Goal: Navigation & Orientation: Find specific page/section

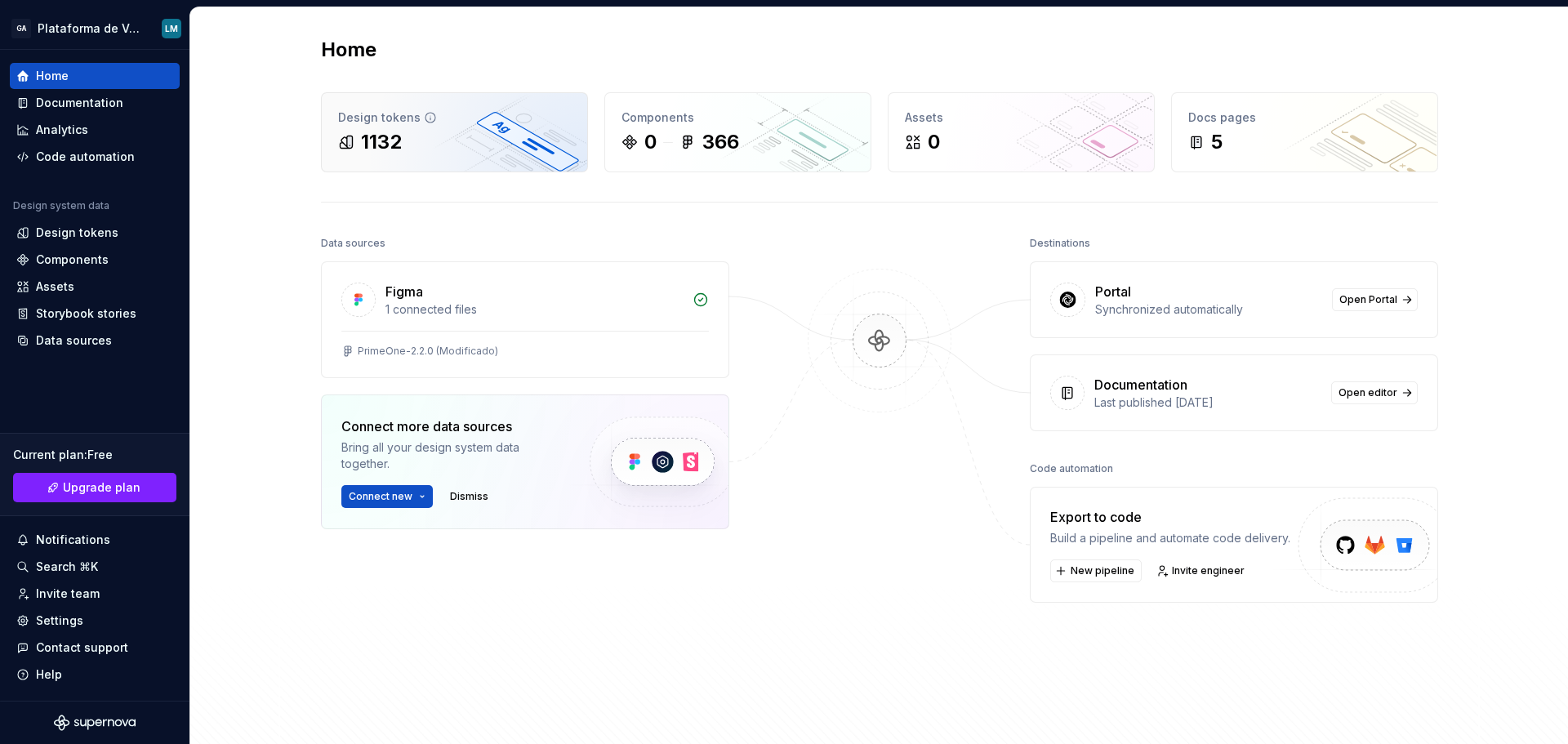
click at [479, 140] on div "1132" at bounding box center [454, 142] width 233 height 26
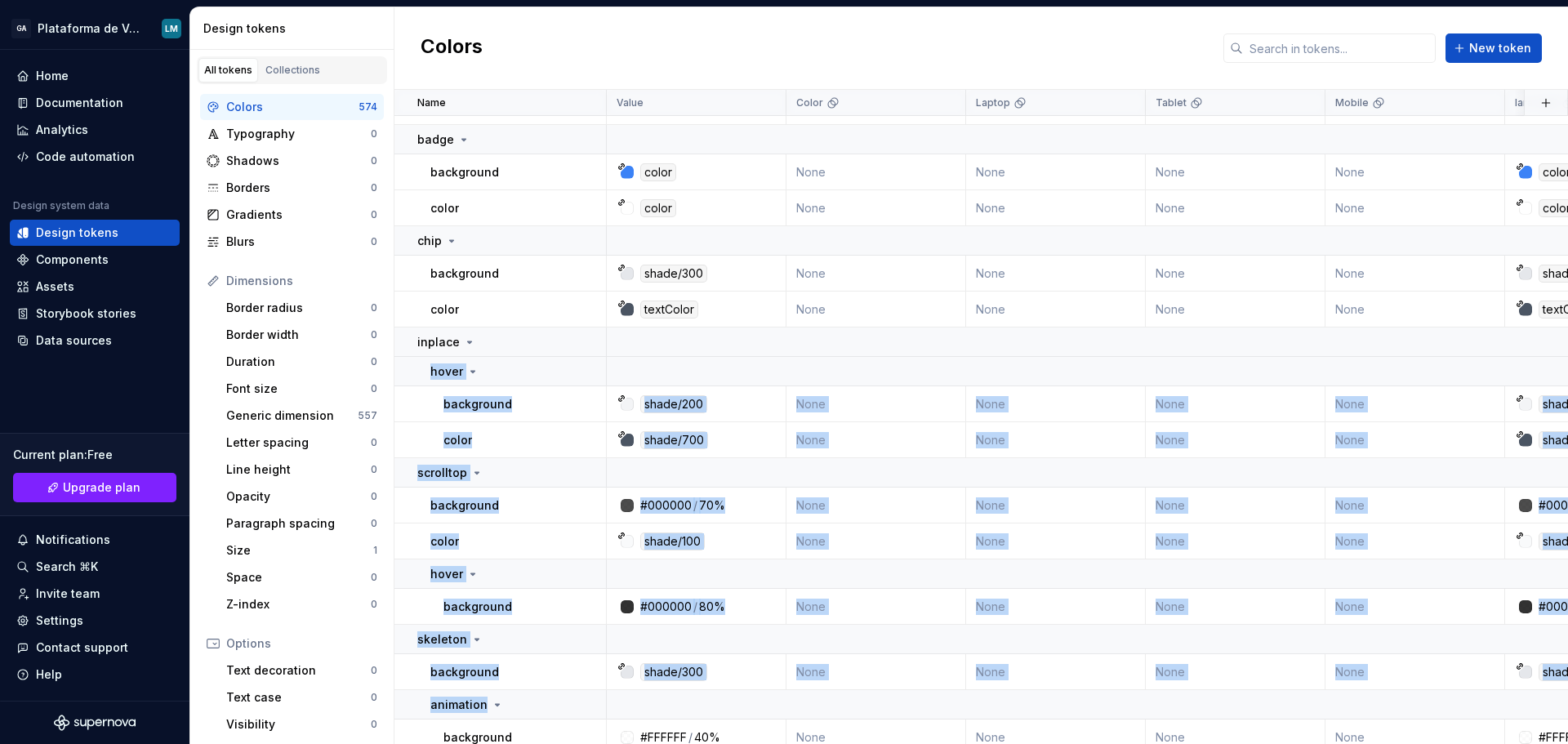
scroll to position [484, 0]
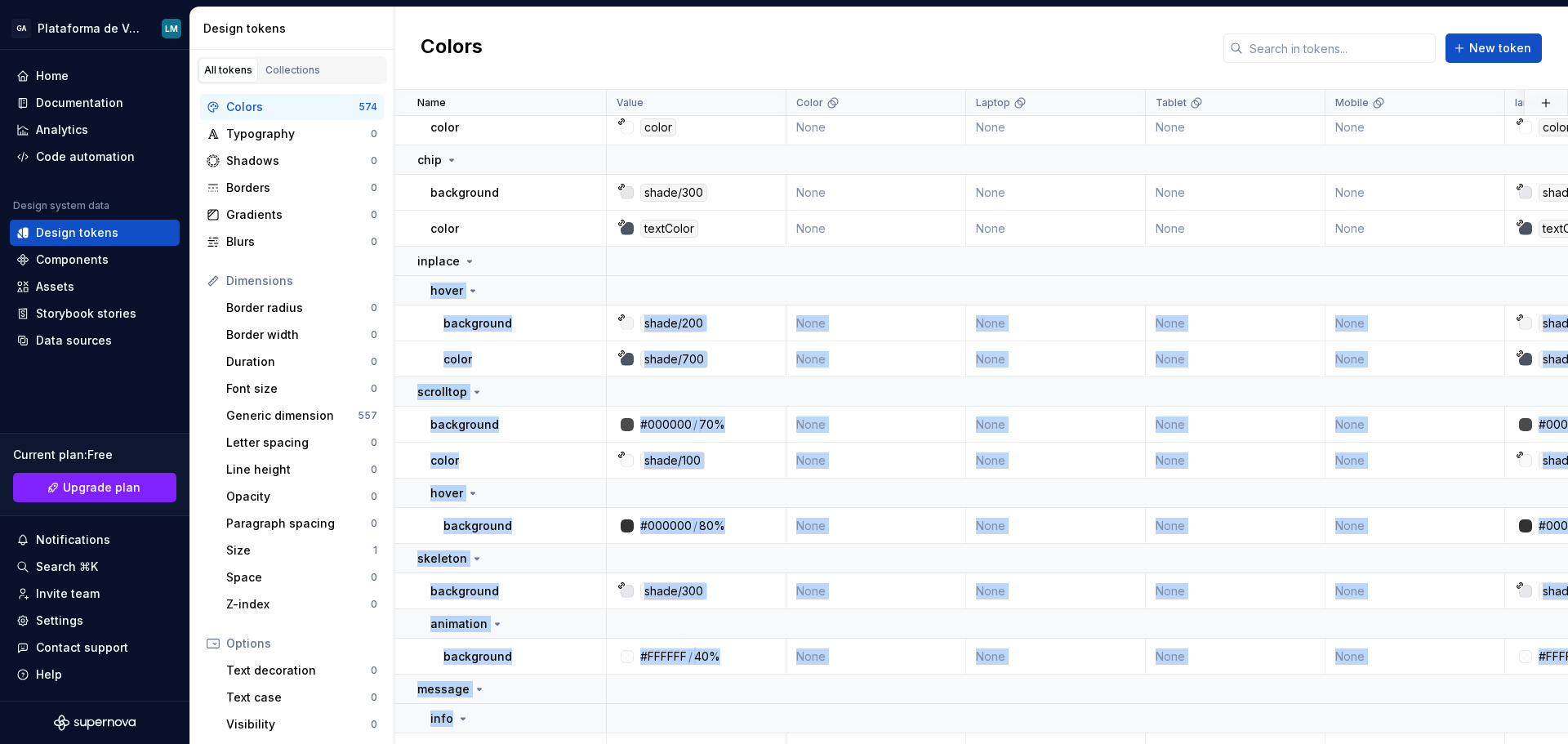
drag, startPoint x: 570, startPoint y: 734, endPoint x: 641, endPoint y: 737, distance: 71.1
click at [641, 737] on div "Name Value Color Laptop Tablet Mobile lara-light Collection Dark Token set Desc…" at bounding box center [981, 416] width 1174 height 654
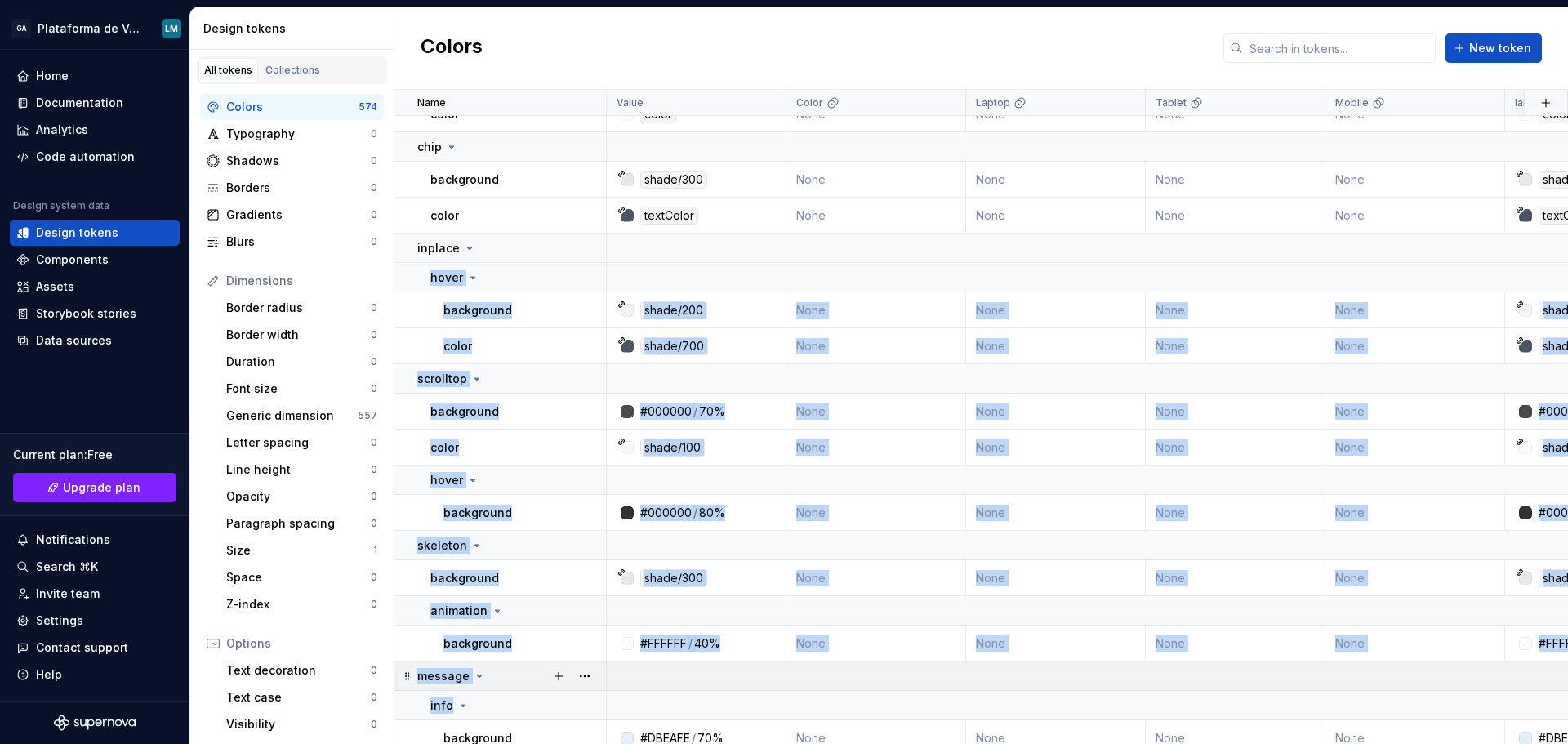
click at [889, 669] on td at bounding box center [1484, 676] width 1756 height 30
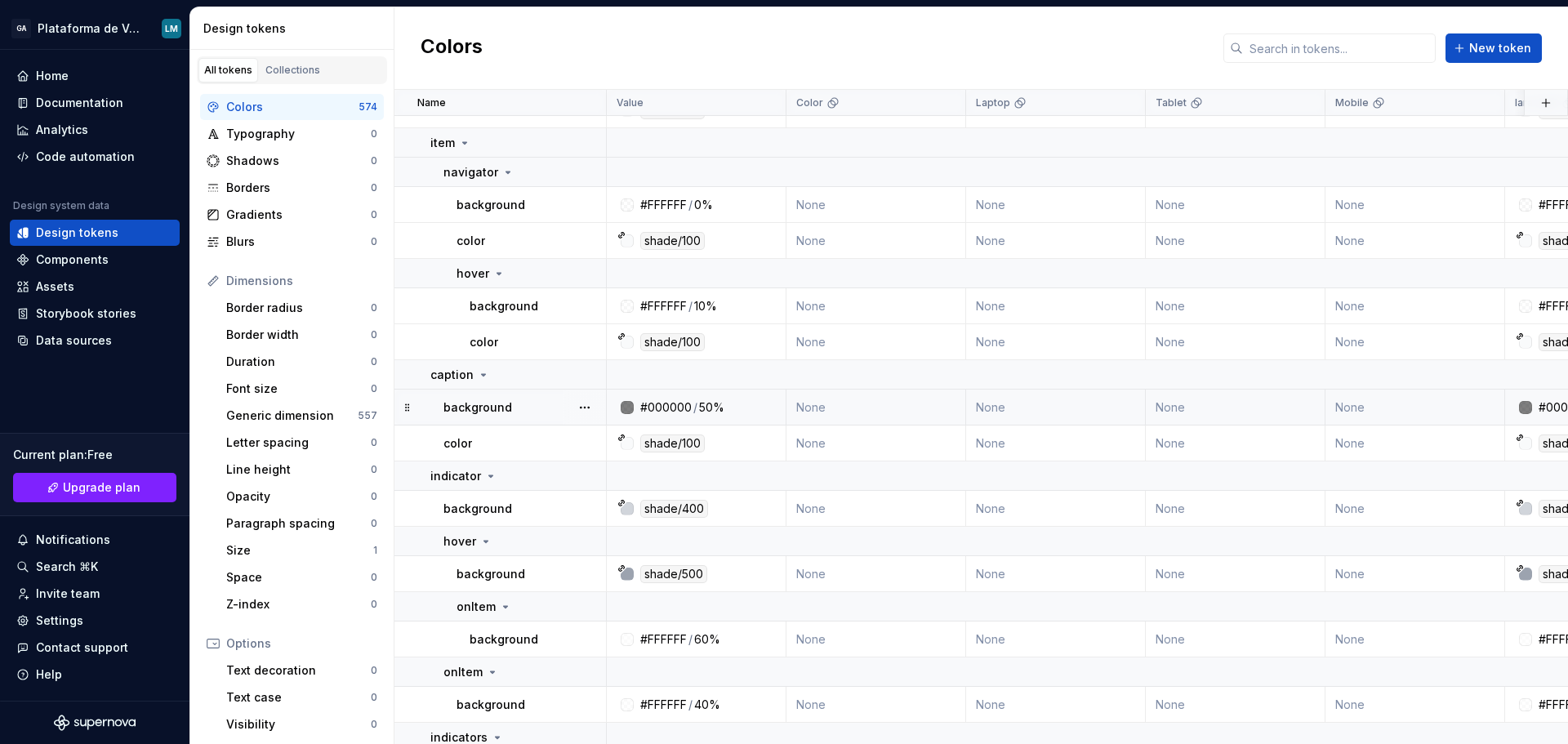
scroll to position [2204, 0]
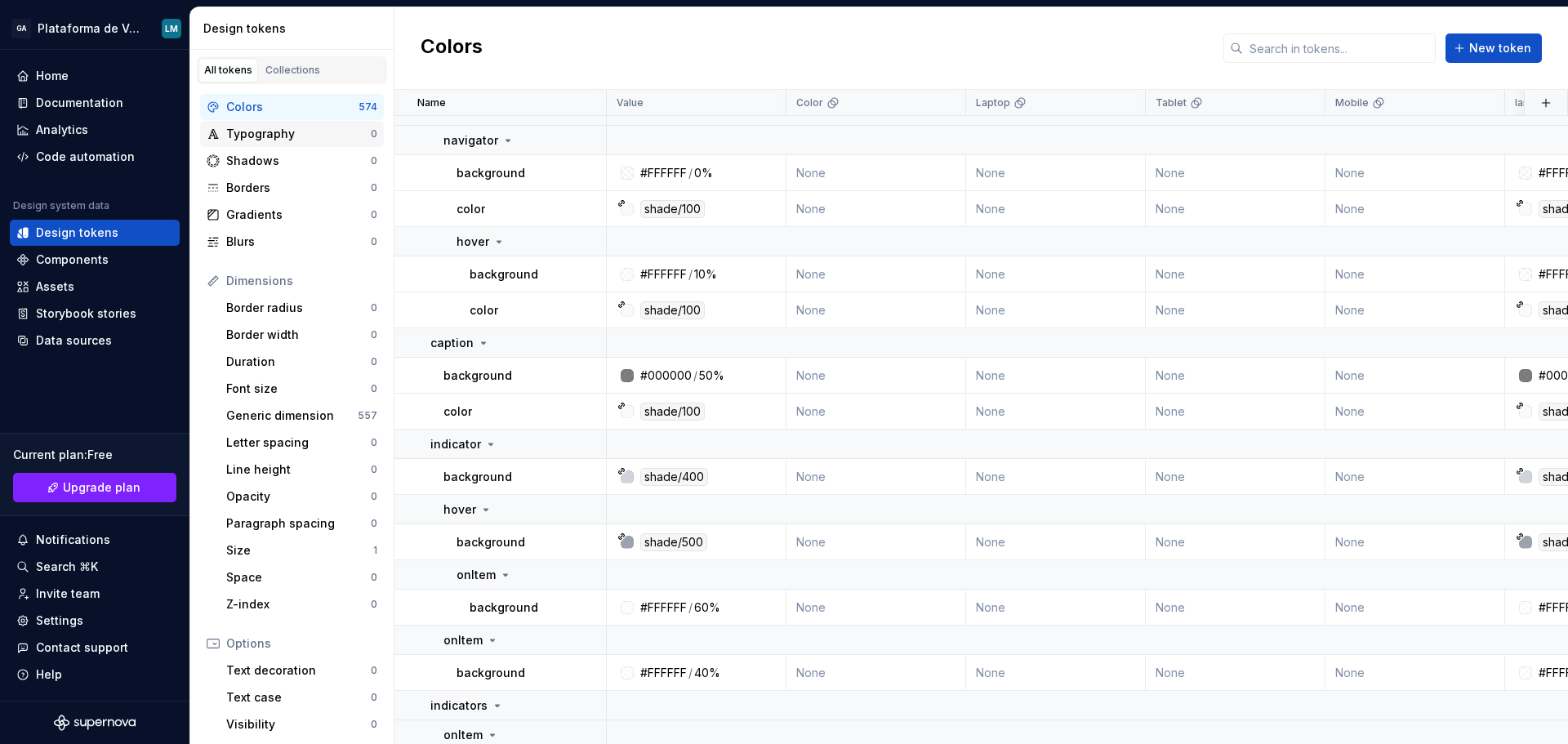
click at [287, 130] on div "Typography" at bounding box center [299, 133] width 145 height 17
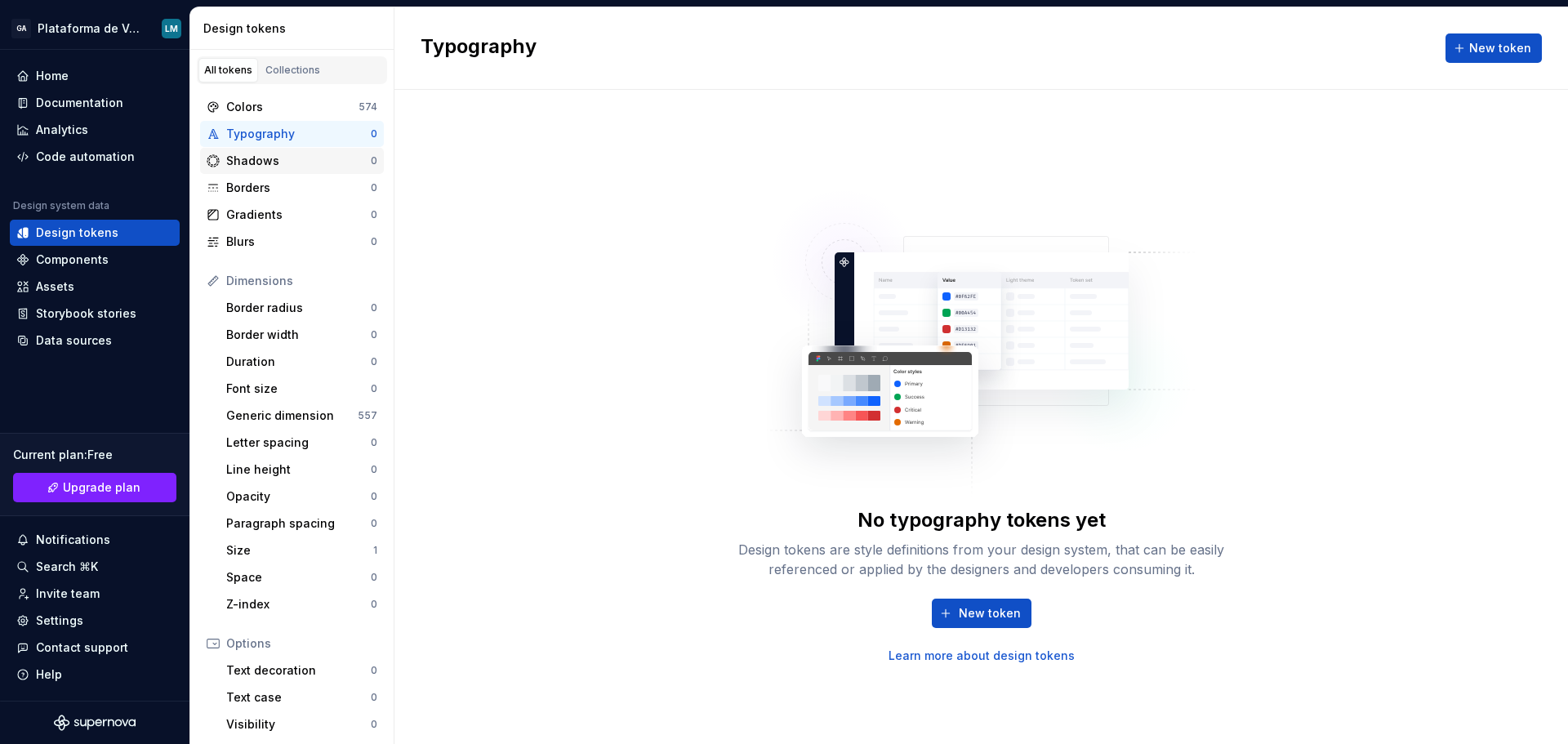
click at [292, 162] on div "Shadows" at bounding box center [299, 160] width 145 height 17
click at [259, 248] on div "Blurs" at bounding box center [299, 241] width 145 height 17
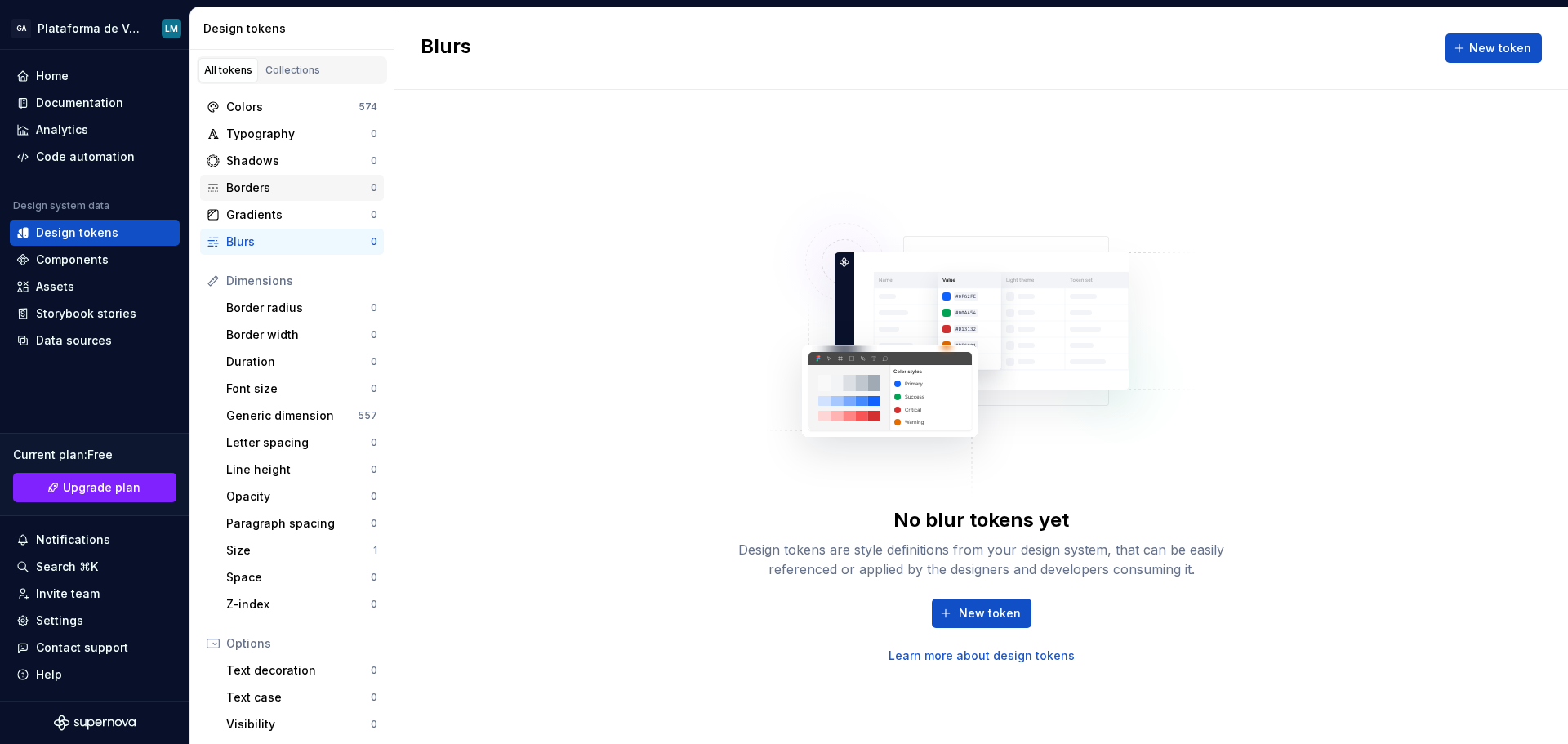
click at [261, 191] on div "Borders" at bounding box center [299, 187] width 145 height 17
click at [275, 314] on div "Border radius" at bounding box center [299, 308] width 145 height 17
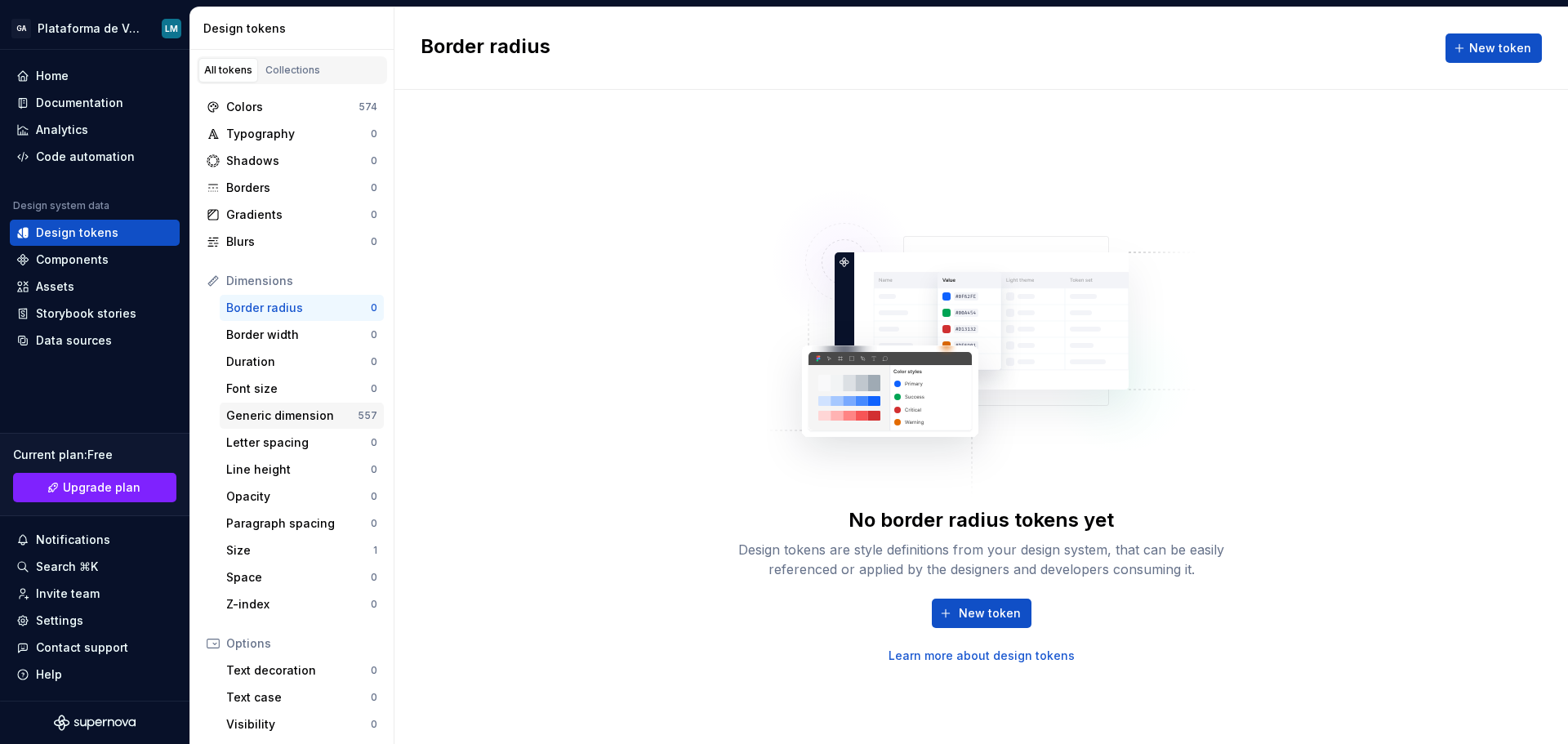
click at [310, 420] on div "Generic dimension" at bounding box center [292, 416] width 132 height 17
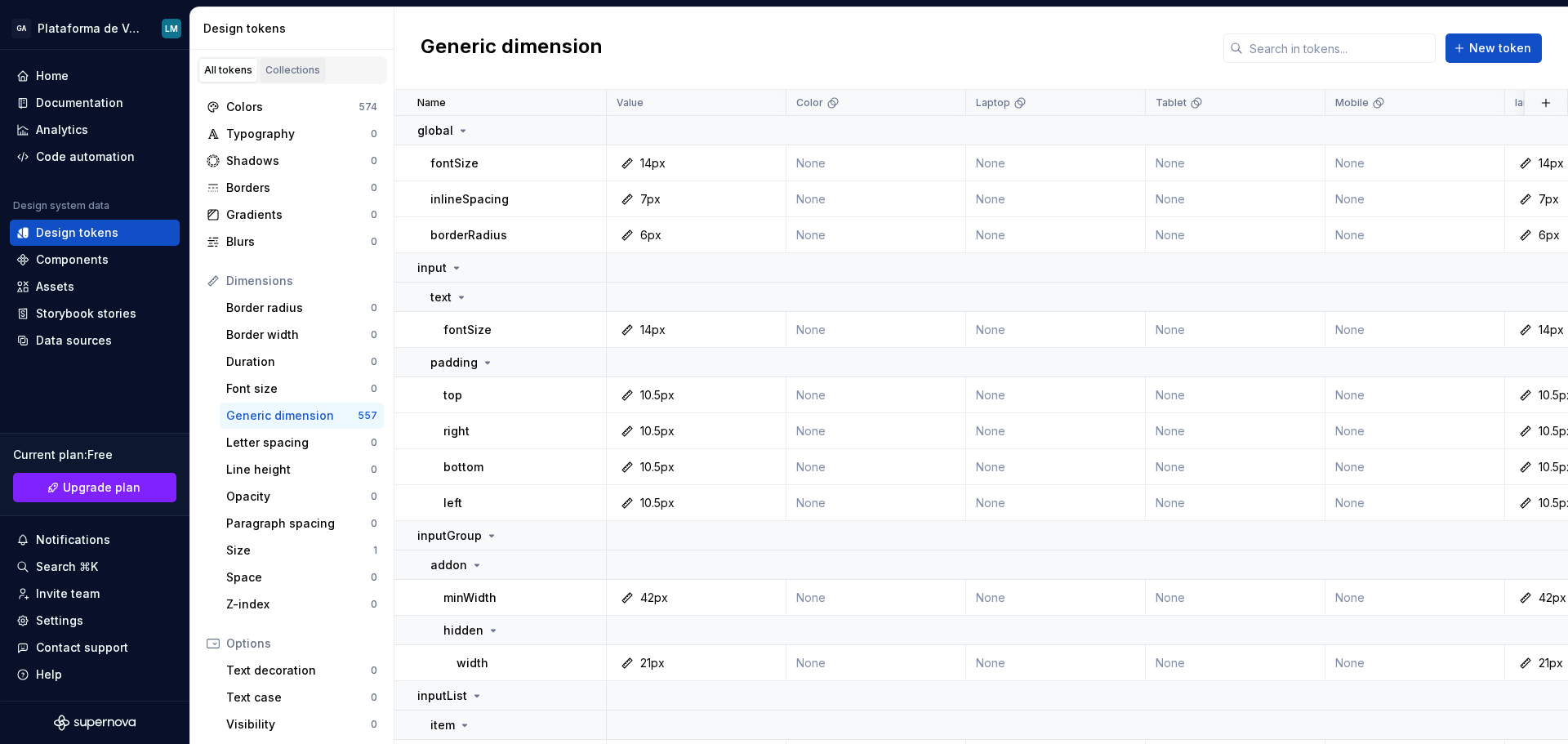
click at [285, 71] on div "Collections" at bounding box center [293, 70] width 55 height 13
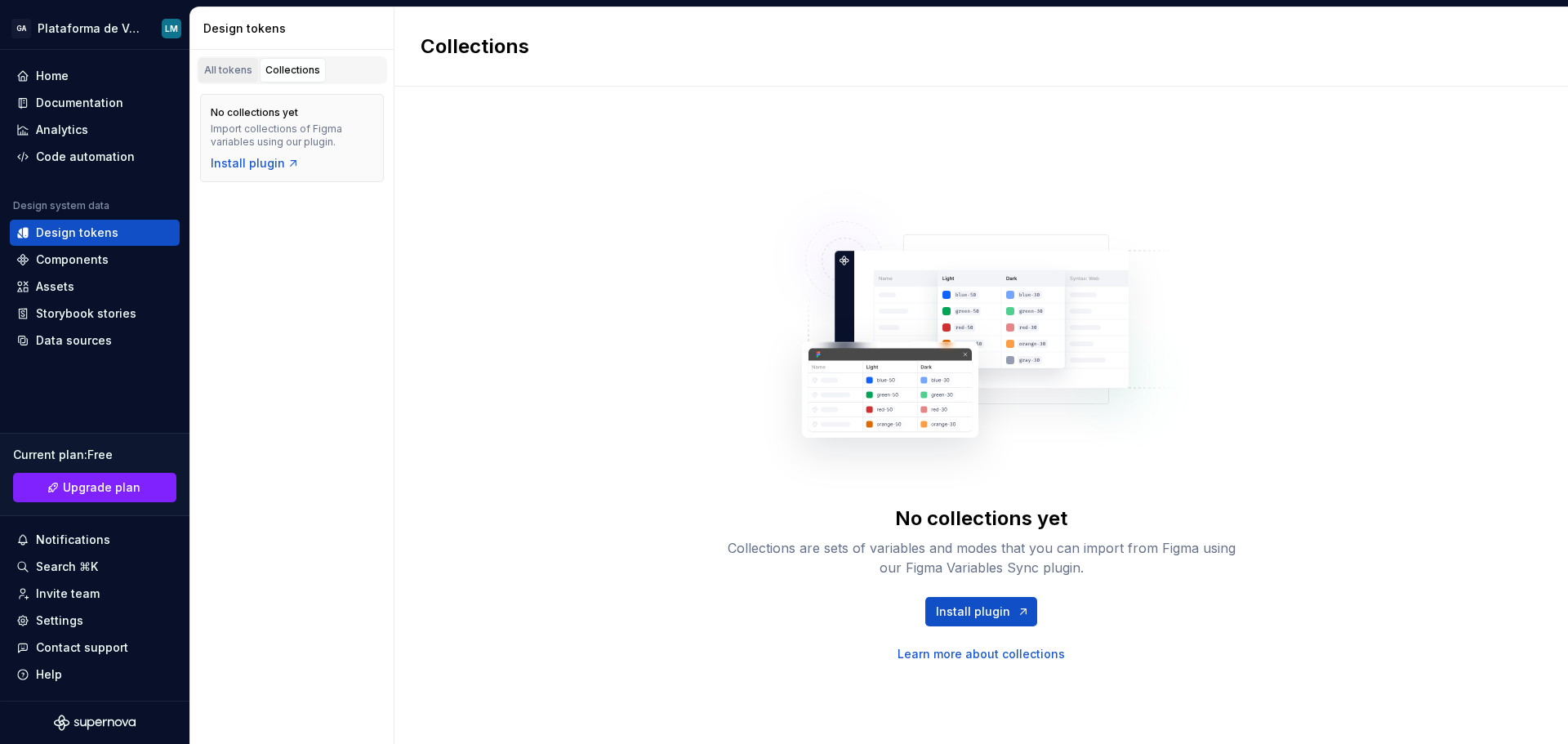
click at [236, 79] on link "All tokens" at bounding box center [228, 71] width 59 height 24
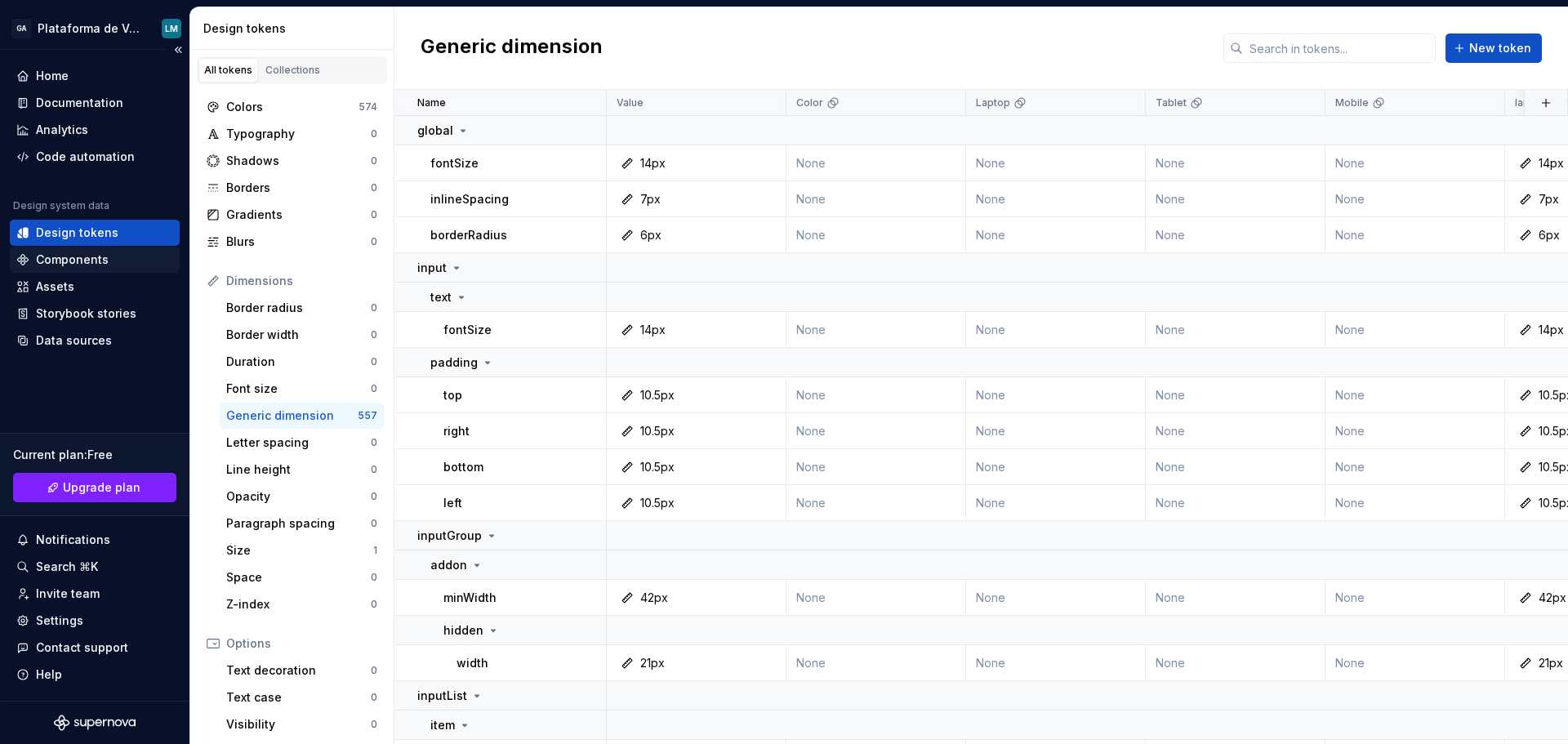
click at [98, 260] on div "Components" at bounding box center [71, 260] width 72 height 17
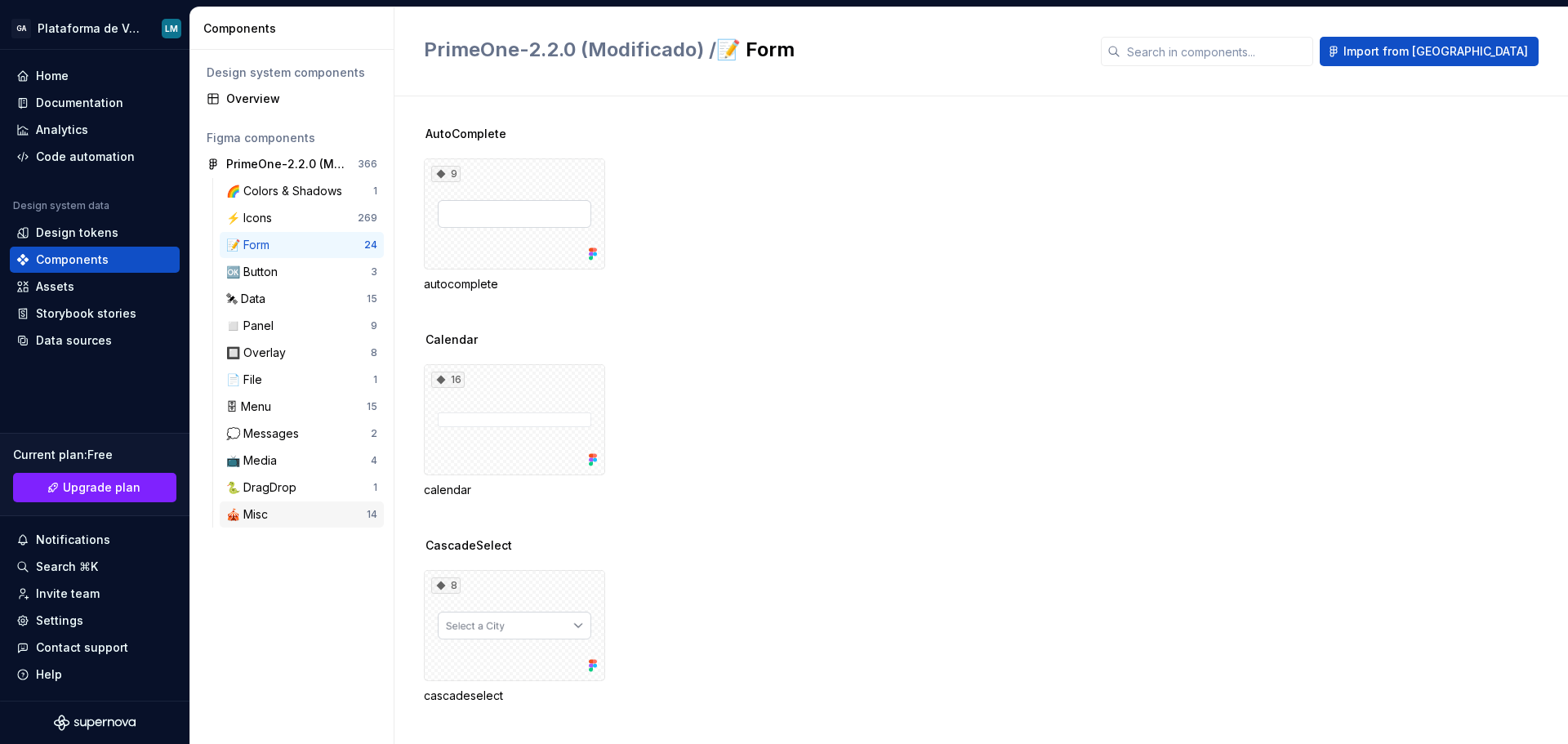
click at [293, 515] on div "🎪 Misc" at bounding box center [296, 514] width 140 height 17
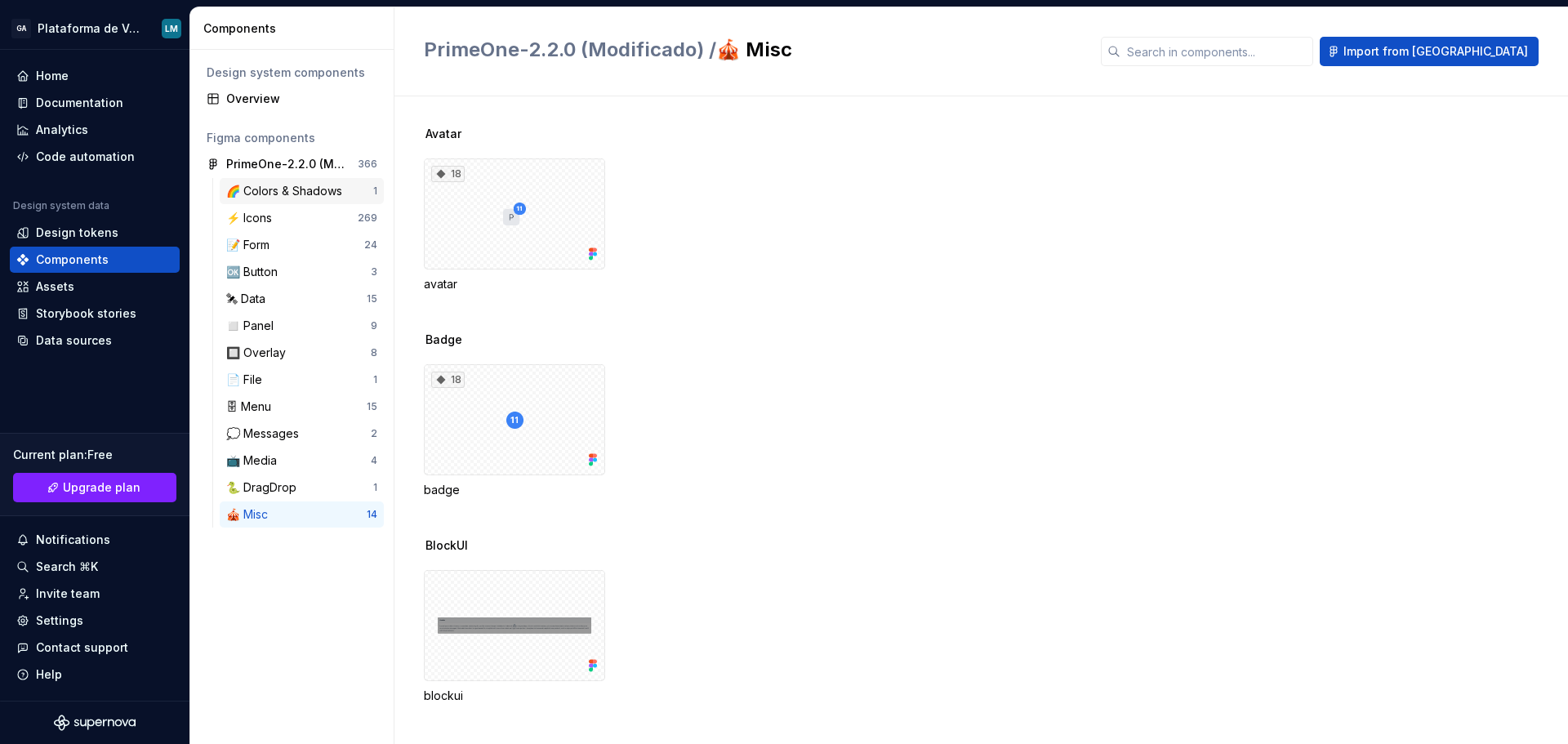
click at [312, 189] on div "🌈 Colors & Shadows" at bounding box center [288, 191] width 123 height 17
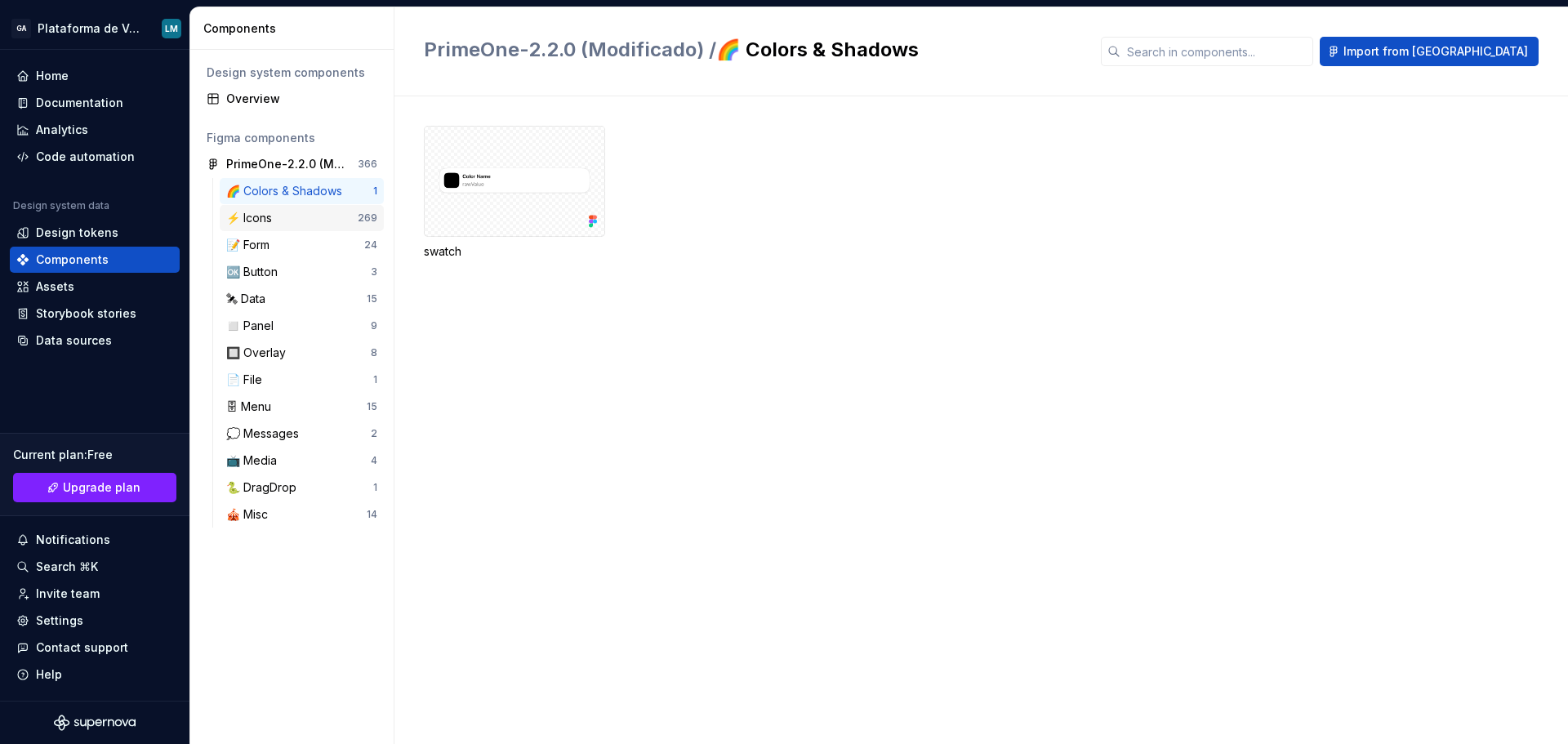
click at [305, 220] on div "⚡️ Icons" at bounding box center [292, 218] width 132 height 17
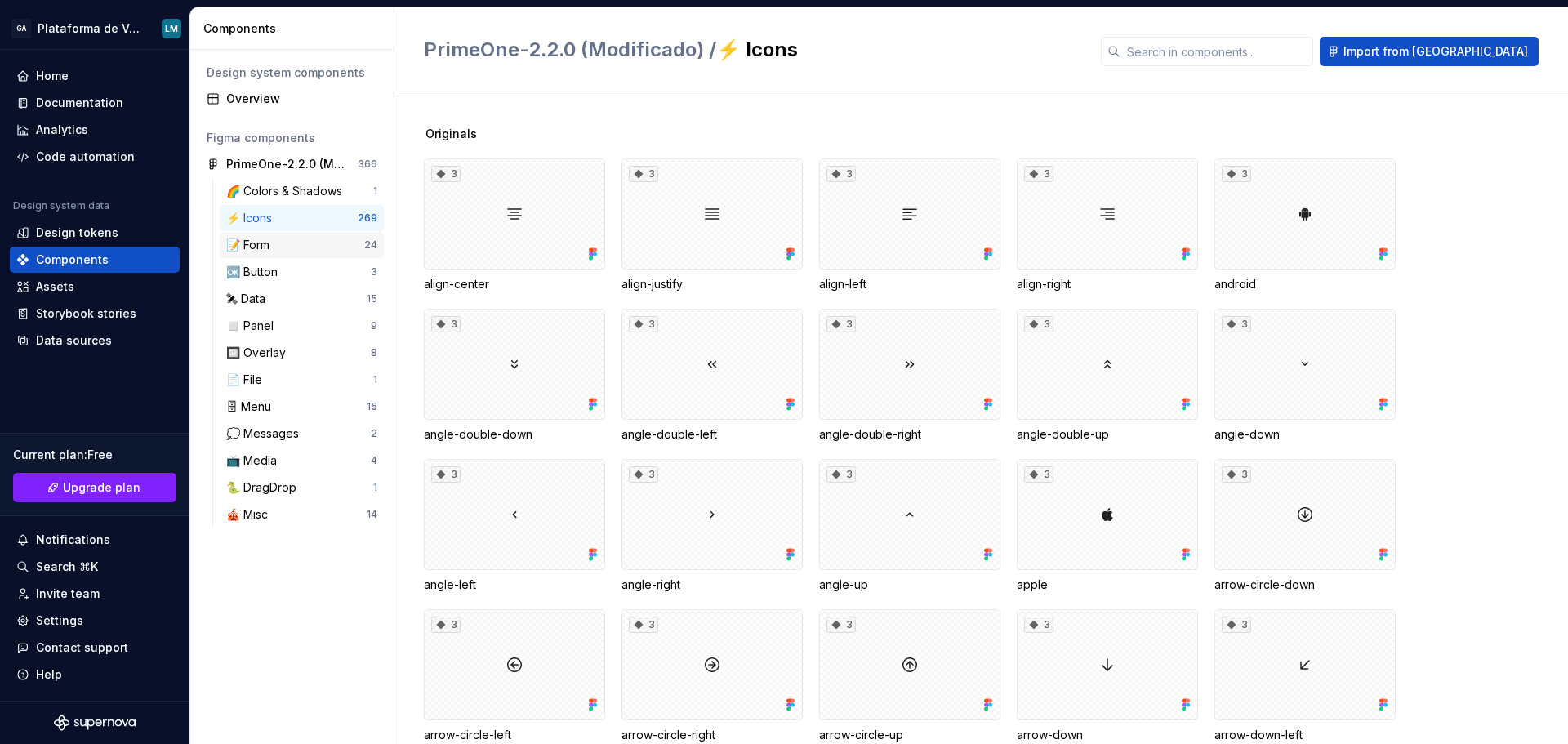
click at [295, 247] on div "📝 Form" at bounding box center [295, 245] width 138 height 17
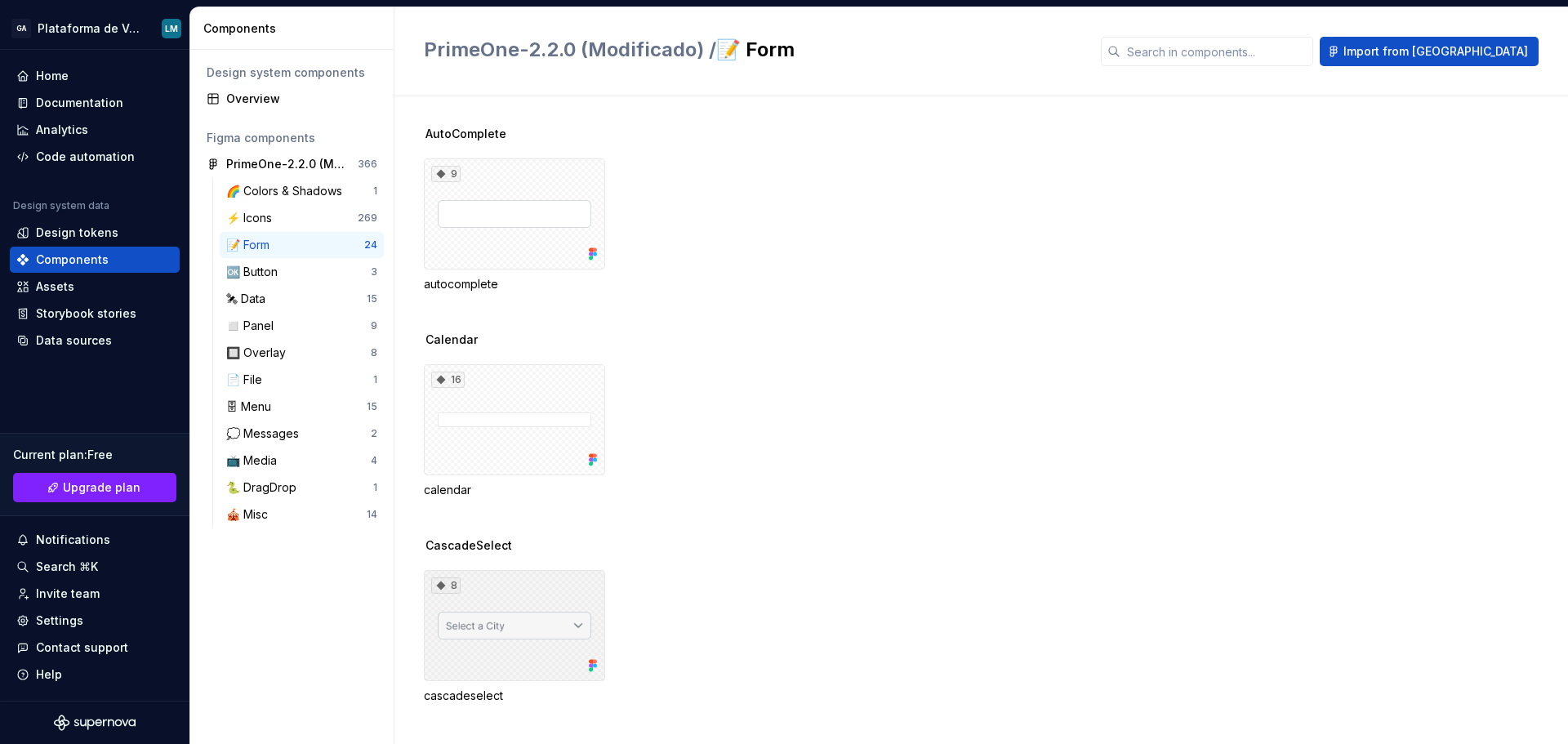
click at [521, 588] on div "8" at bounding box center [514, 625] width 181 height 111
click at [705, 604] on div "8 cascadeselect" at bounding box center [995, 637] width 1144 height 134
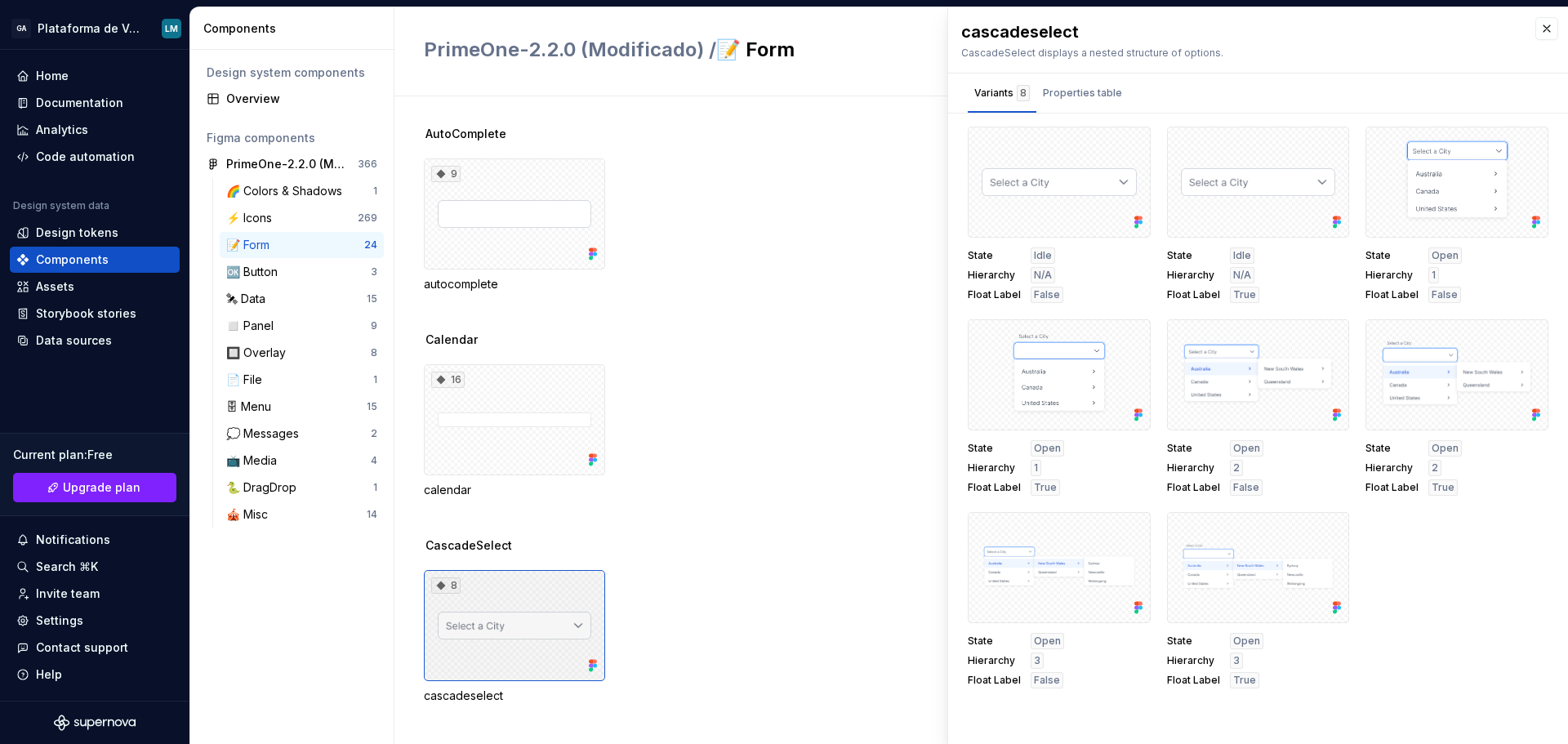
click at [550, 631] on div "8" at bounding box center [514, 625] width 181 height 111
click at [1076, 85] on div "Properties table" at bounding box center [1083, 92] width 79 height 17
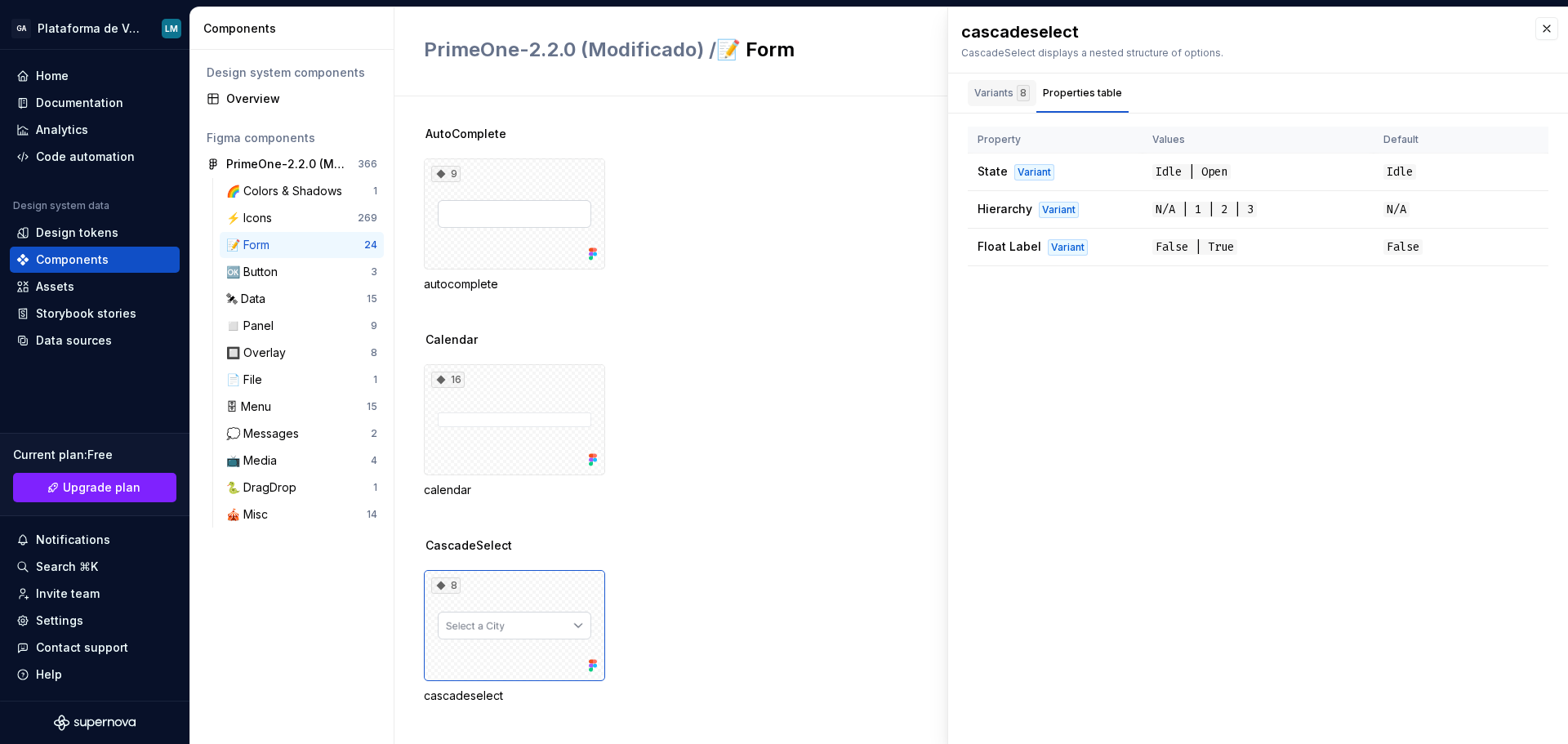
click at [1017, 91] on div "8" at bounding box center [1023, 92] width 13 height 17
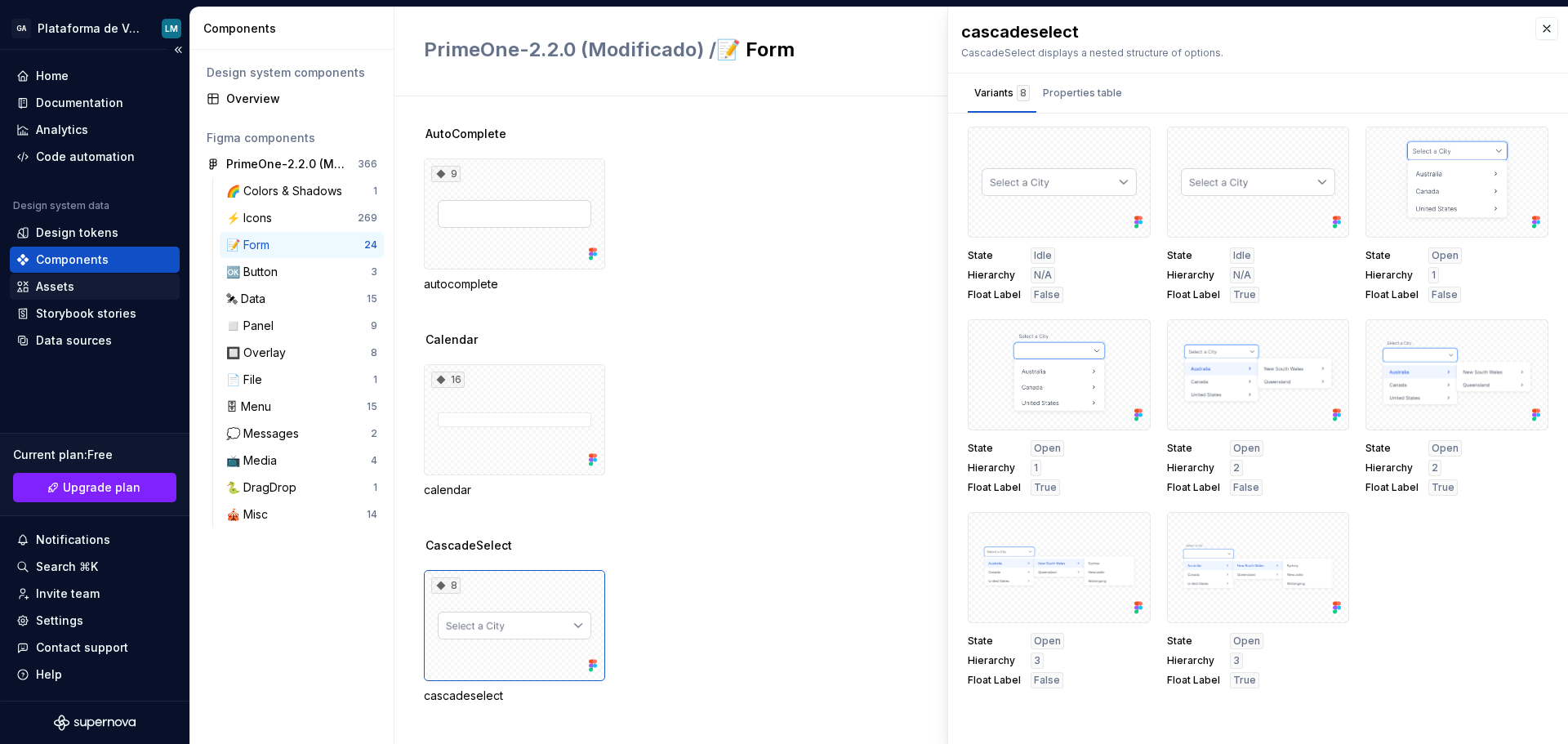
click at [119, 290] on div "Assets" at bounding box center [95, 287] width 157 height 17
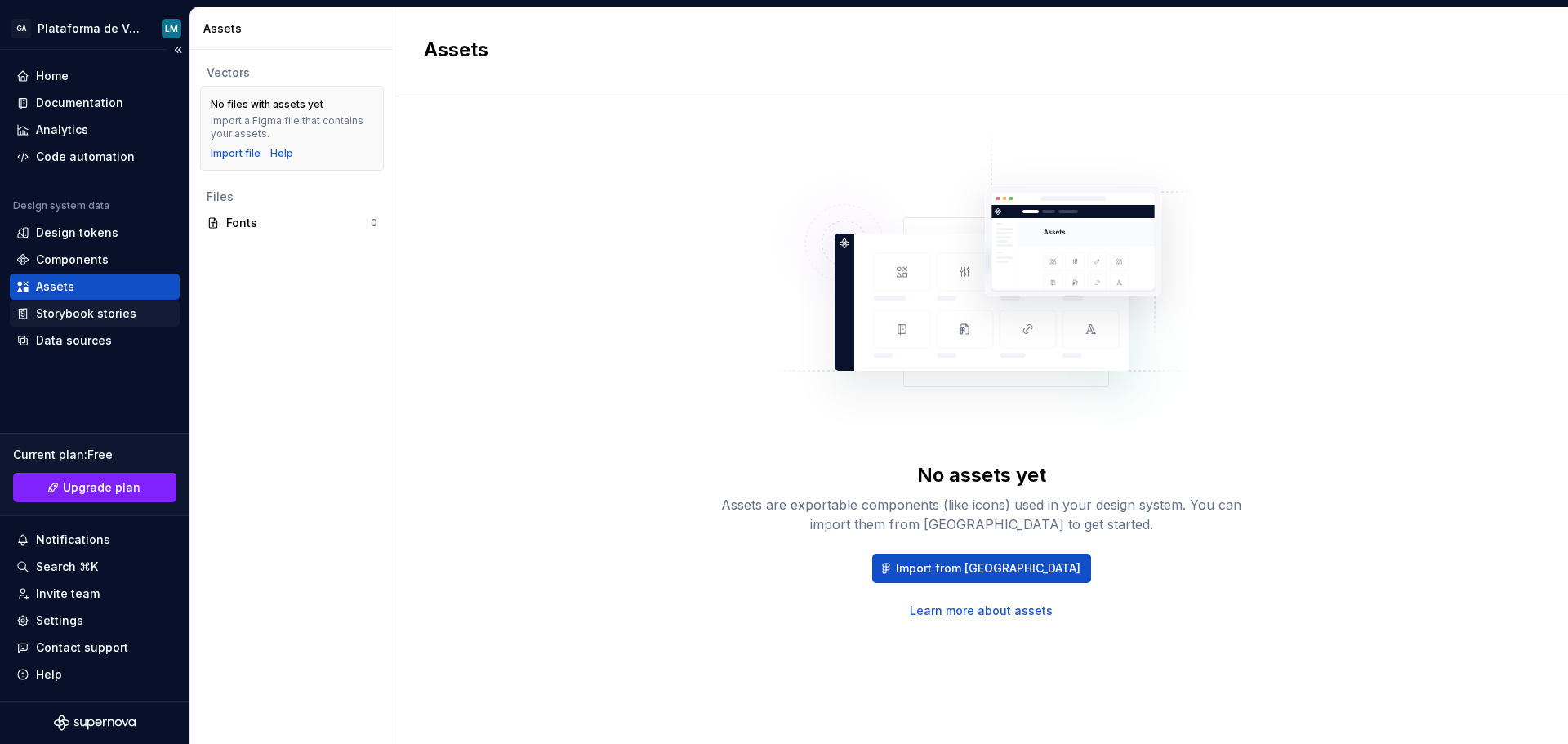
click at [111, 309] on div "Storybook stories" at bounding box center [85, 313] width 100 height 17
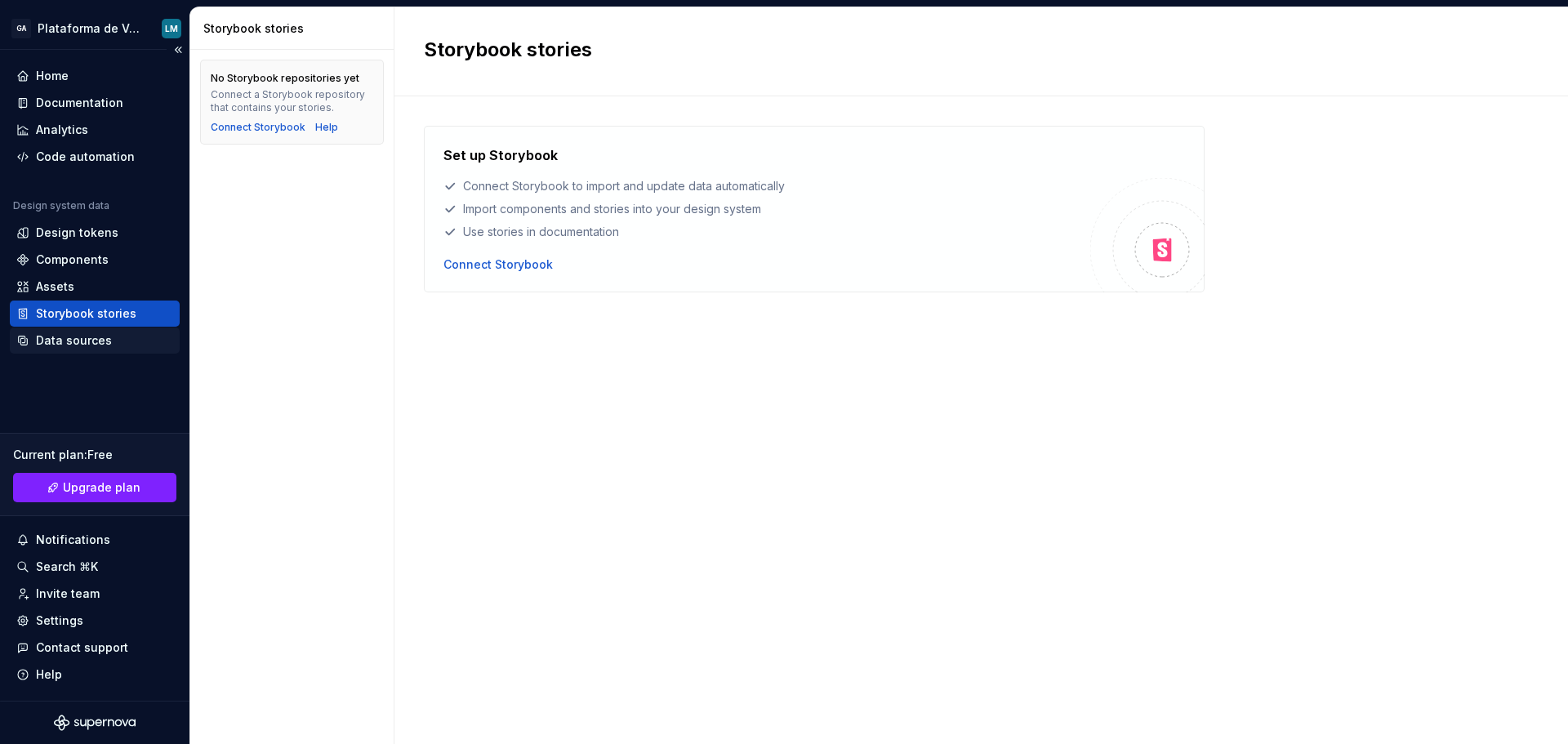
click at [95, 342] on div "Data sources" at bounding box center [73, 340] width 76 height 17
